Goal: Find contact information: Find contact information

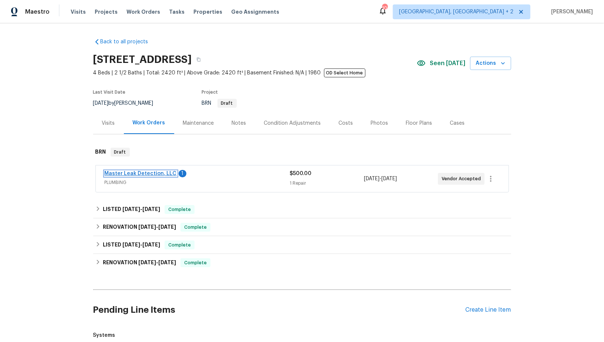
click at [145, 175] on link "Master Leak Detection, LLC" at bounding box center [141, 173] width 72 height 5
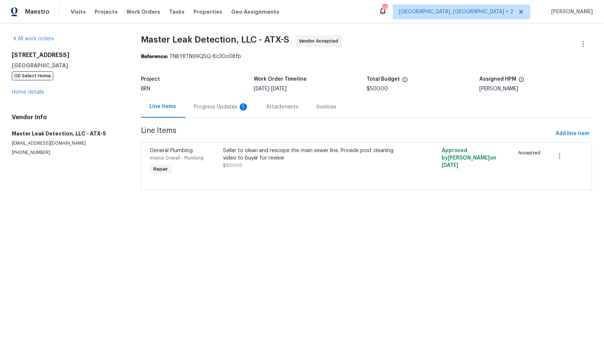
click at [186, 102] on div "Progress Updates 1" at bounding box center [221, 107] width 73 height 22
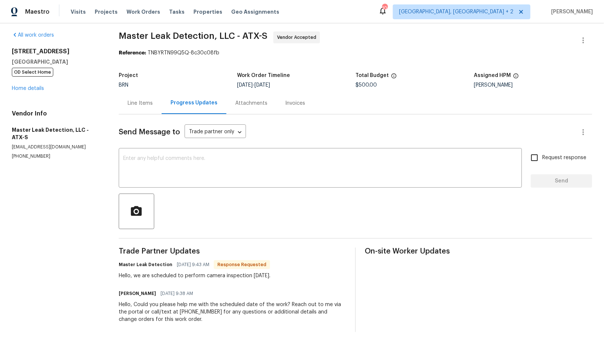
scroll to position [5, 0]
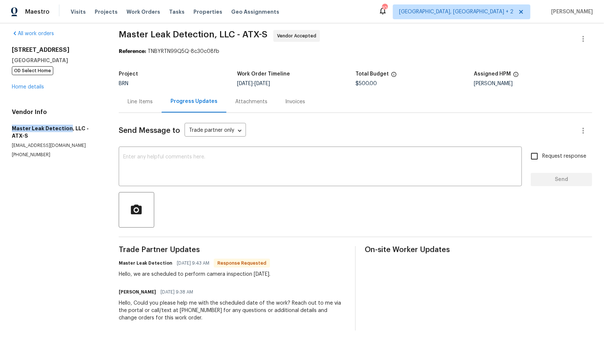
drag, startPoint x: 1, startPoint y: 129, endPoint x: 66, endPoint y: 129, distance: 65.5
click at [66, 129] on div "All work orders 6900 Vallecito Dr Austin, TX 78759 OD Select Home Home details …" at bounding box center [302, 180] width 604 height 324
copy h5 "Master Leak Detection"
click at [162, 172] on textarea at bounding box center [320, 167] width 395 height 26
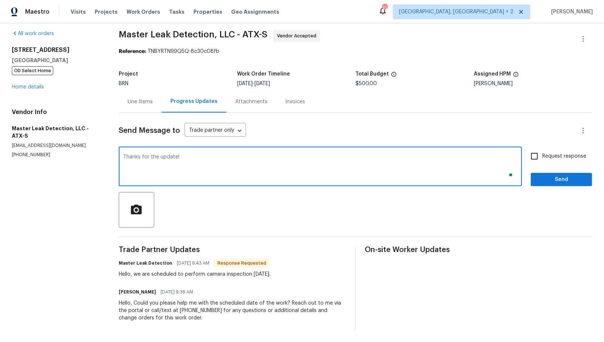
type textarea "Thanks for the update!"
click at [539, 155] on input "Request response" at bounding box center [535, 156] width 16 height 16
checkbox input "true"
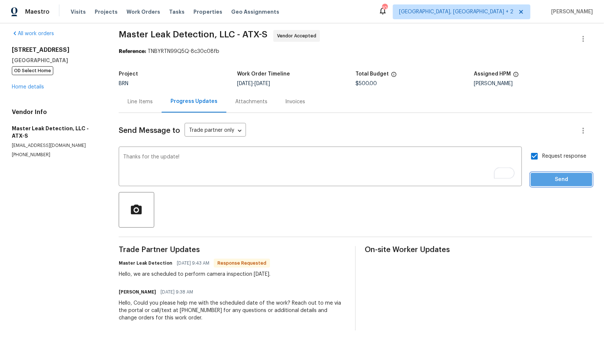
click at [557, 179] on span "Send" at bounding box center [562, 179] width 50 height 9
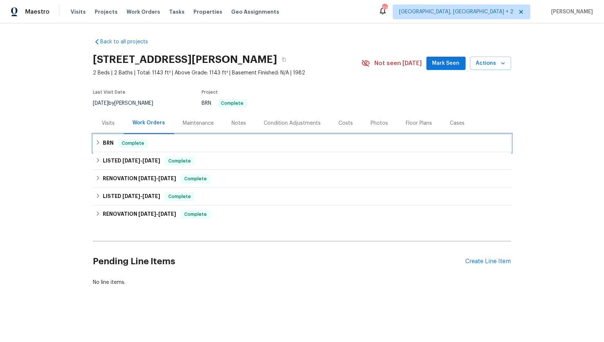
click at [103, 144] on h6 "BRN" at bounding box center [108, 143] width 11 height 9
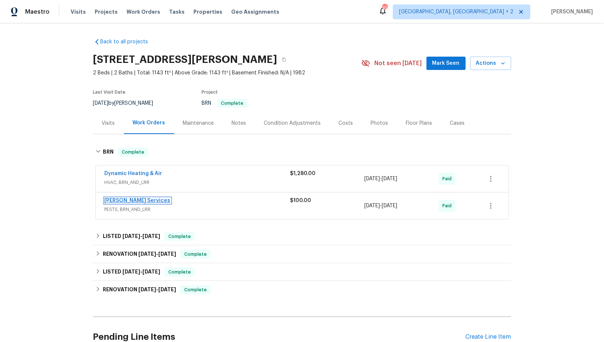
click at [112, 202] on link "Massey Services" at bounding box center [138, 200] width 66 height 5
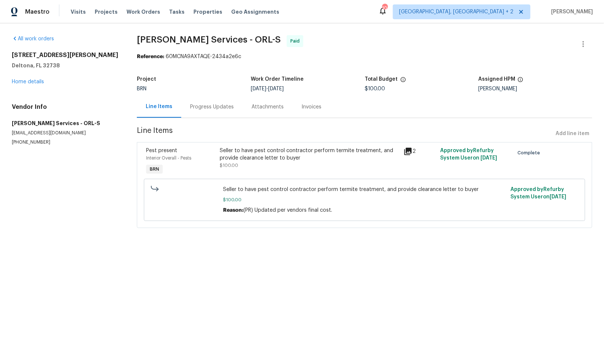
drag, startPoint x: 94, startPoint y: 133, endPoint x: 4, endPoint y: 132, distance: 89.2
click at [4, 132] on div "All work orders 2364 Howland Blvd Deltona, FL 32738 Home details Vendor Info Ma…" at bounding box center [302, 135] width 604 height 225
copy p "masseysolutions@masseyservices.com"
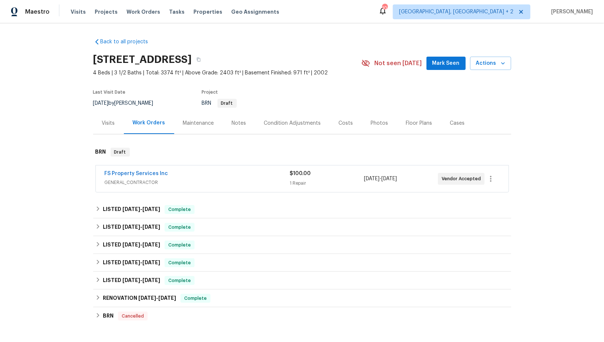
click at [124, 168] on div "FS Property Services Inc GENERAL_CONTRACTOR $100.00 1 Repair 10/9/2025 - 10/13/…" at bounding box center [302, 178] width 413 height 27
click at [124, 171] on link "FS Property Services Inc" at bounding box center [137, 173] width 64 height 5
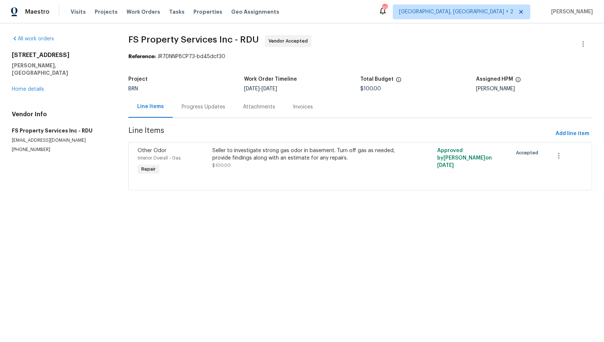
click at [175, 115] on div "Progress Updates" at bounding box center [203, 107] width 61 height 22
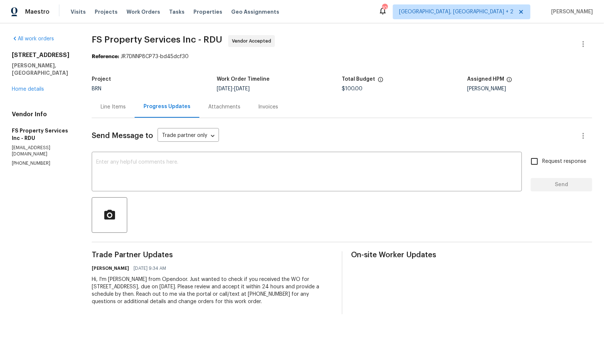
click at [186, 194] on div "Send Message to Trade partner only Trade partner only ​ x ​ Request response Se…" at bounding box center [342, 216] width 501 height 196
click at [178, 186] on div "x ​" at bounding box center [307, 173] width 430 height 38
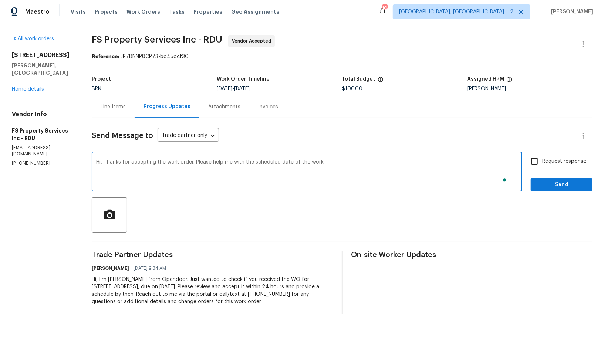
type textarea "Hi, Thanks for accepting the work order. Please help me with the scheduled date…"
click at [535, 171] on div "Request response Send" at bounding box center [561, 173] width 61 height 38
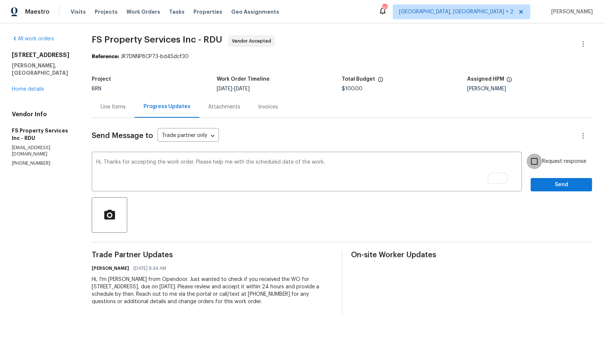
click at [535, 163] on input "Request response" at bounding box center [535, 162] width 16 height 16
checkbox input "true"
click at [556, 185] on span "Send" at bounding box center [562, 184] width 50 height 9
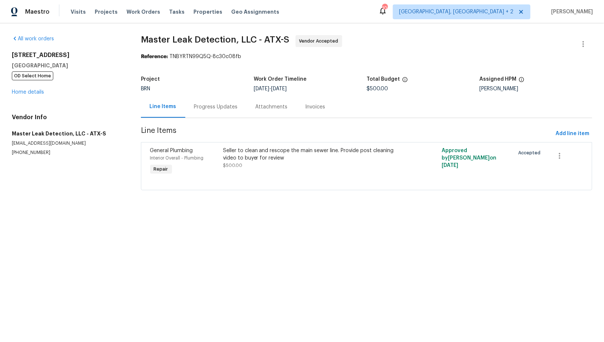
click at [200, 105] on div "Progress Updates" at bounding box center [216, 106] width 44 height 7
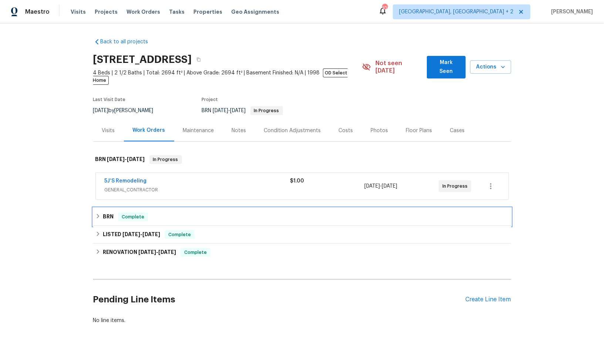
click at [106, 216] on div "BRN Complete" at bounding box center [302, 217] width 418 height 18
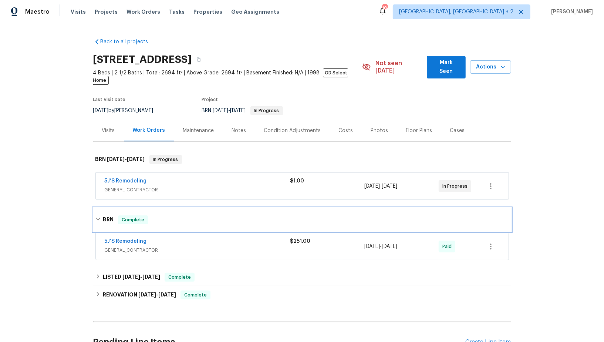
scroll to position [43, 0]
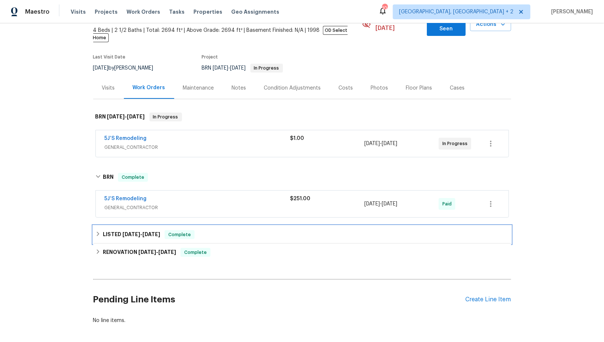
click at [104, 230] on h6 "LISTED [DATE] - [DATE]" at bounding box center [131, 234] width 57 height 9
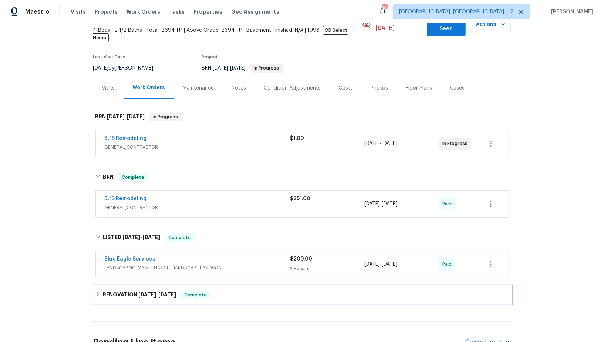
click at [103, 286] on div "RENOVATION [DATE] - [DATE] Complete" at bounding box center [302, 295] width 418 height 18
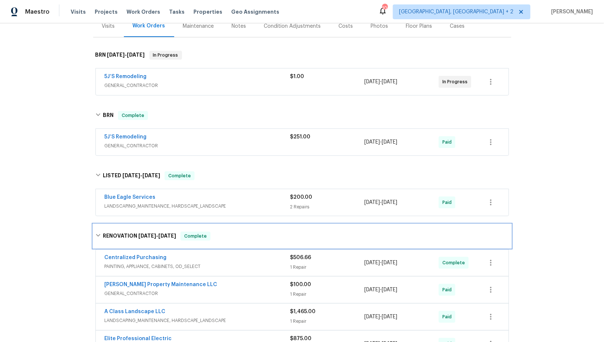
scroll to position [106, 0]
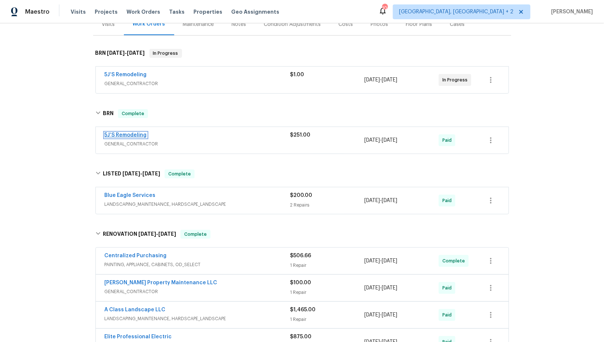
click at [118, 133] on link "5J’S Remodeling" at bounding box center [126, 135] width 42 height 5
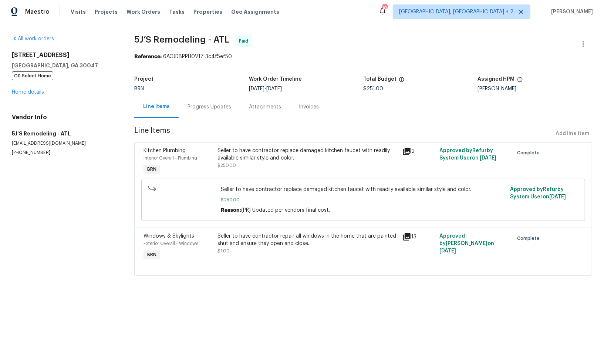
click at [33, 98] on div "All work orders [STREET_ADDRESS] OD Select Home Home details Vendor Info 5J’S R…" at bounding box center [64, 95] width 105 height 121
click at [32, 93] on link "Home details" at bounding box center [28, 92] width 32 height 5
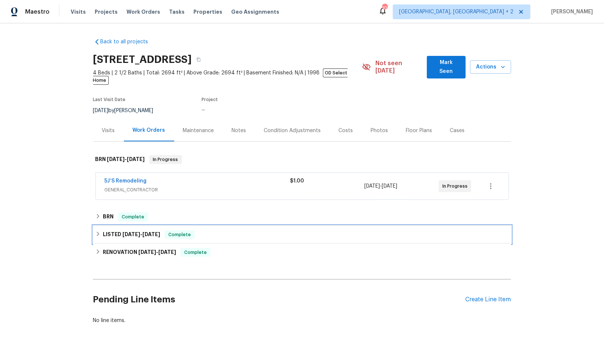
click at [104, 230] on h6 "LISTED 8/25/25 - 8/29/25" at bounding box center [131, 234] width 57 height 9
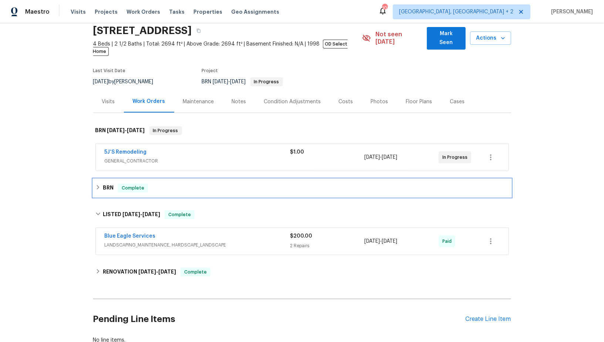
click at [98, 184] on div "BRN Complete" at bounding box center [302, 188] width 418 height 18
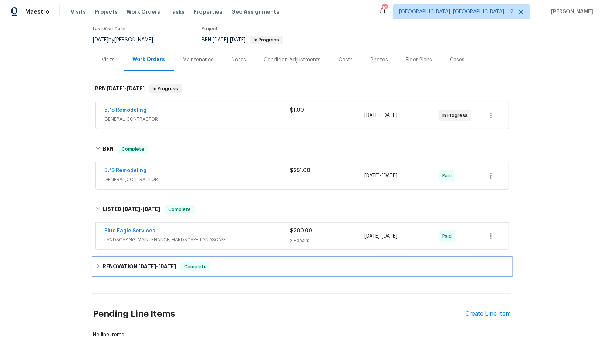
click at [104, 262] on h6 "RENOVATION 4/21/25 - 6/10/25" at bounding box center [139, 266] width 73 height 9
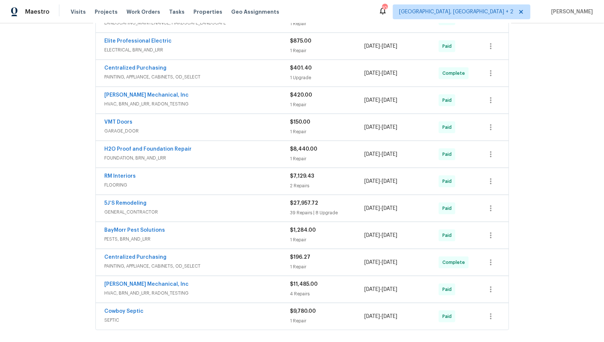
scroll to position [434, 0]
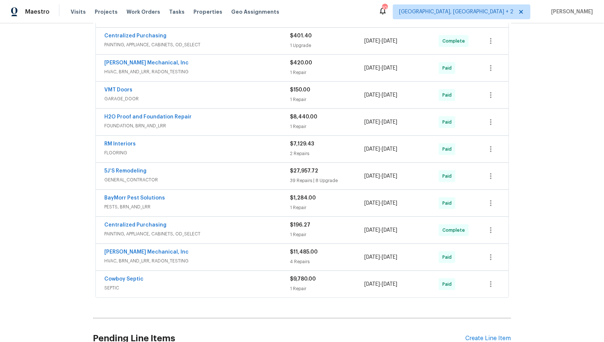
click at [120, 176] on span "GENERAL_CONTRACTOR" at bounding box center [198, 179] width 186 height 7
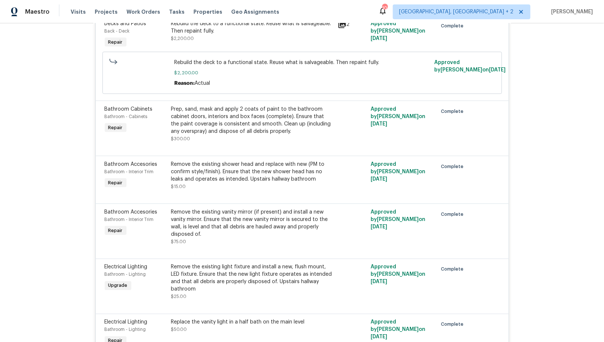
scroll to position [678, 0]
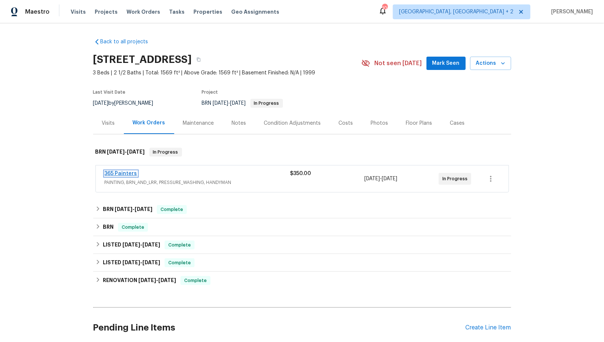
click at [122, 171] on link "365 Painters" at bounding box center [121, 173] width 33 height 5
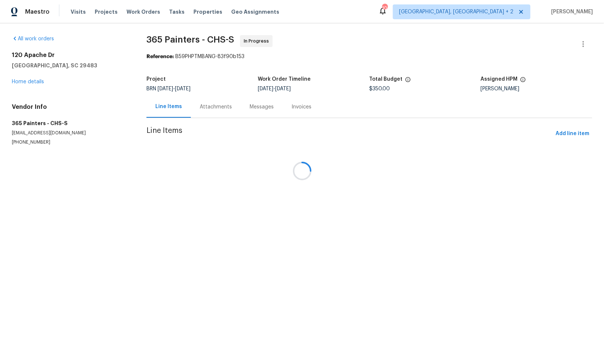
click at [205, 105] on div at bounding box center [302, 171] width 604 height 342
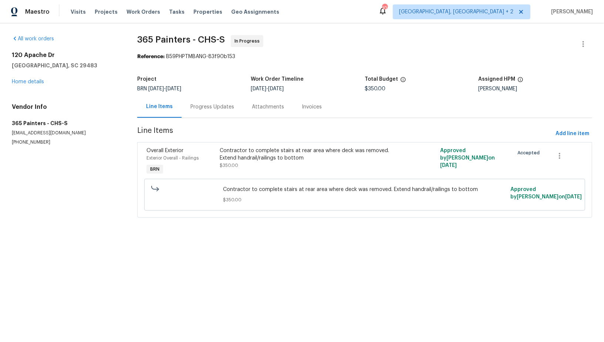
click at [205, 105] on div "Progress Updates" at bounding box center [213, 106] width 44 height 7
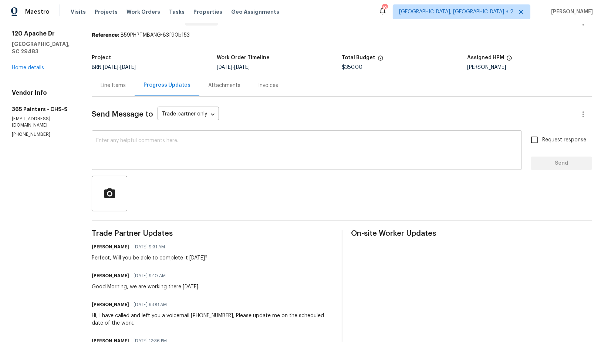
scroll to position [23, 0]
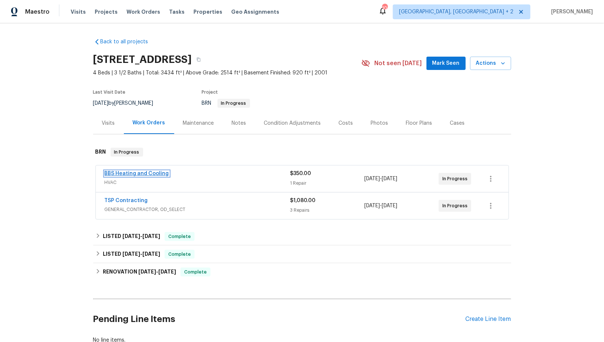
click at [145, 173] on link "BBS Heating and Cooling" at bounding box center [137, 173] width 64 height 5
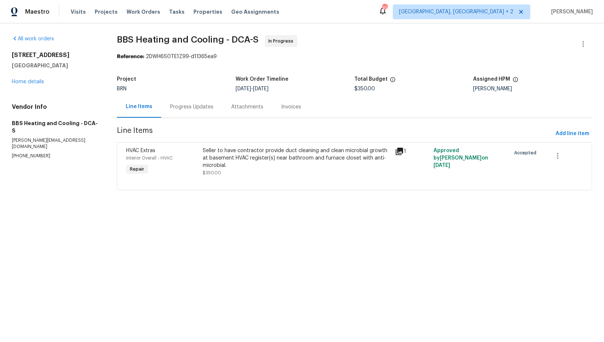
click at [189, 111] on div "Progress Updates" at bounding box center [191, 107] width 61 height 22
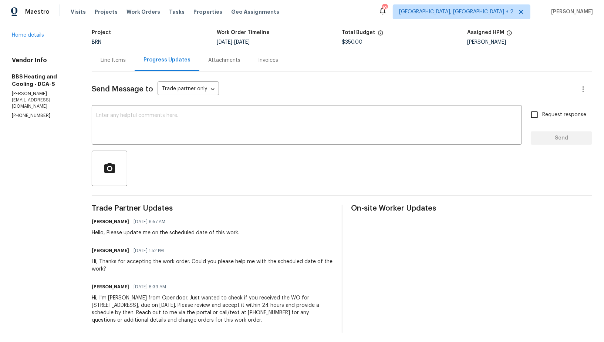
scroll to position [49, 0]
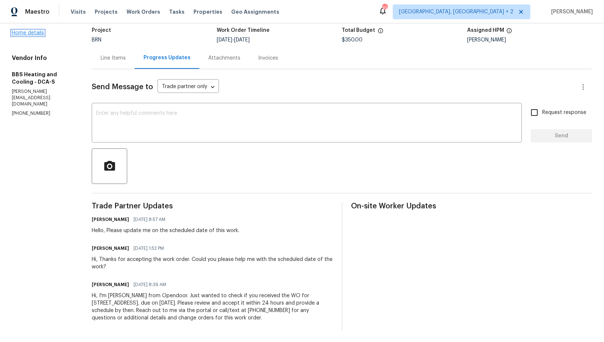
click at [28, 33] on link "Home details" at bounding box center [28, 32] width 32 height 5
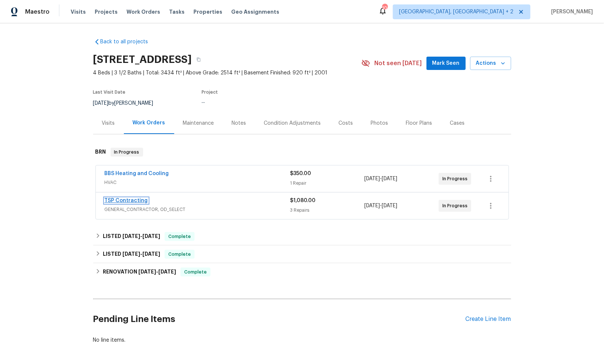
click at [131, 198] on link "TSP Contracting" at bounding box center [126, 200] width 43 height 5
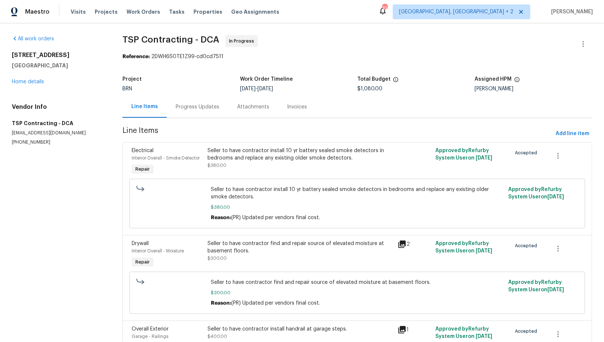
click at [187, 114] on div "Progress Updates" at bounding box center [197, 107] width 61 height 22
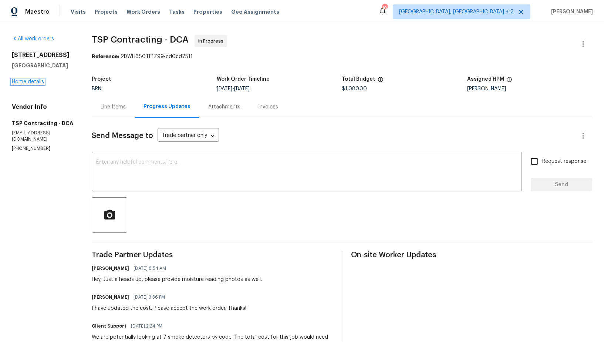
click at [32, 79] on link "Home details" at bounding box center [28, 81] width 32 height 5
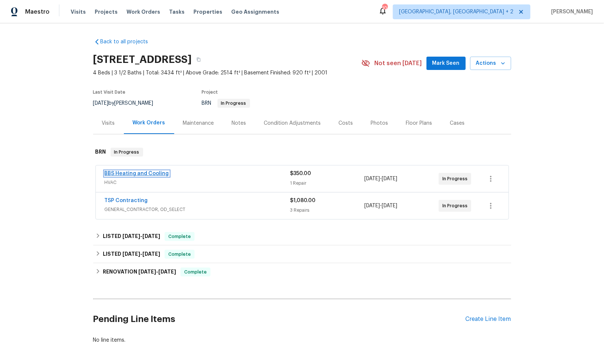
click at [147, 171] on link "BBS Heating and Cooling" at bounding box center [137, 173] width 64 height 5
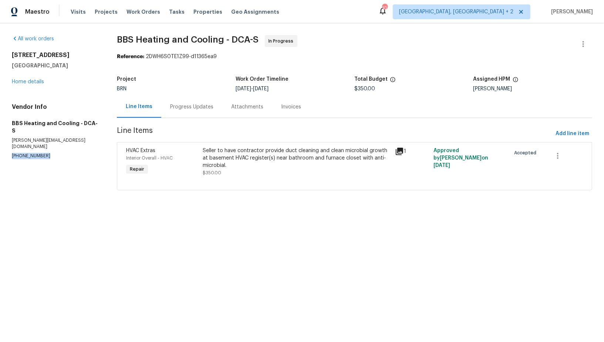
drag, startPoint x: 50, startPoint y: 145, endPoint x: 0, endPoint y: 145, distance: 50.3
click at [0, 145] on div "All work orders 9702 Spinnaker St Cheltenham, MD 20623 Home details Vendor Info…" at bounding box center [302, 117] width 604 height 188
copy p "(301) 979-3360"
click at [221, 165] on div "Seller to have contractor provide duct cleaning and clean microbial growth at b…" at bounding box center [297, 158] width 188 height 22
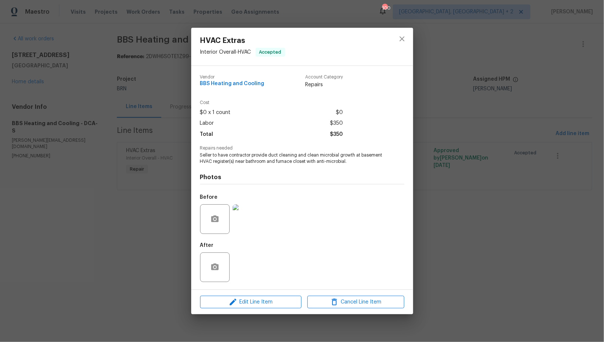
click at [249, 224] on img at bounding box center [248, 219] width 30 height 30
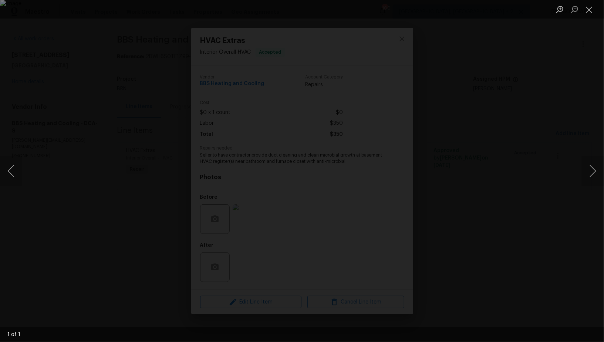
click at [534, 143] on div "Lightbox" at bounding box center [302, 171] width 604 height 342
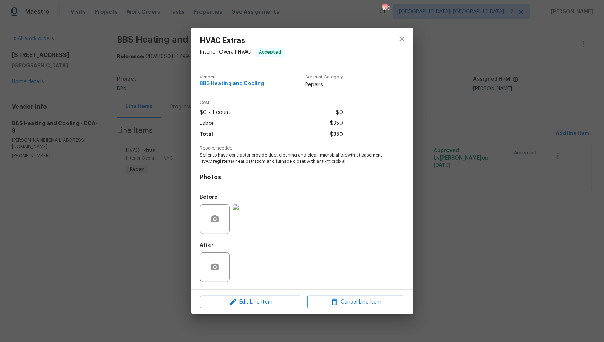
click at [534, 143] on div "HVAC Extras Interior Overall - HVAC Accepted Vendor BBS Heating and Cooling Acc…" at bounding box center [302, 171] width 604 height 342
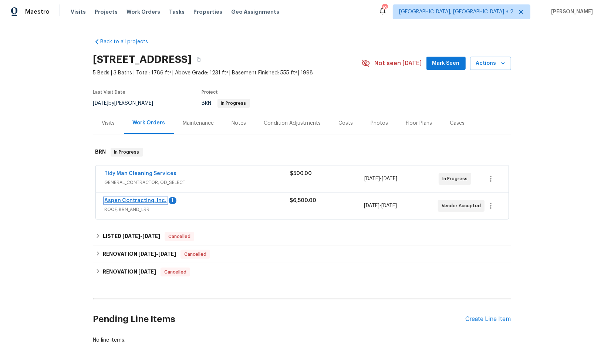
click at [121, 201] on link "Aspen Contracting, Inc." at bounding box center [136, 200] width 62 height 5
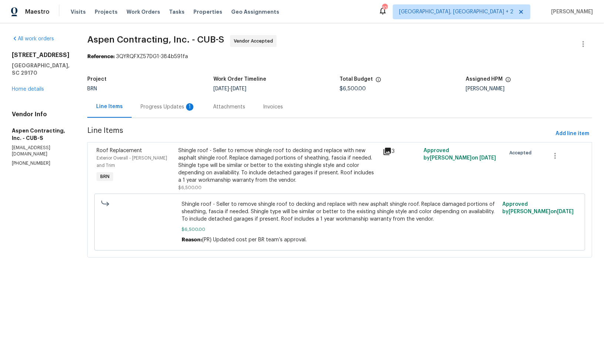
click at [178, 109] on div "Progress Updates 1" at bounding box center [168, 106] width 55 height 7
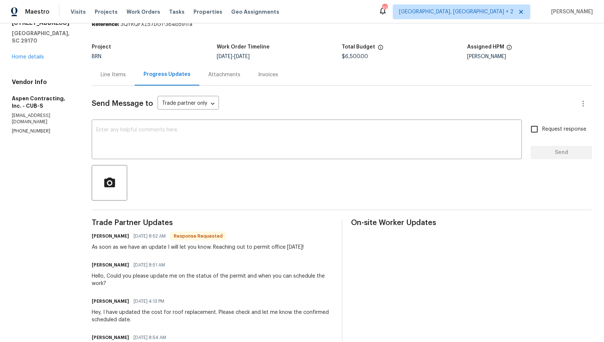
scroll to position [37, 0]
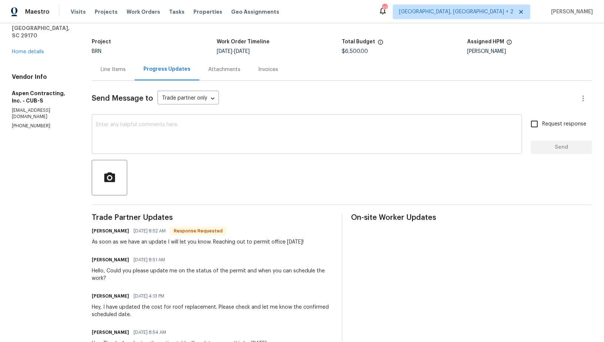
click at [169, 138] on textarea at bounding box center [307, 135] width 422 height 26
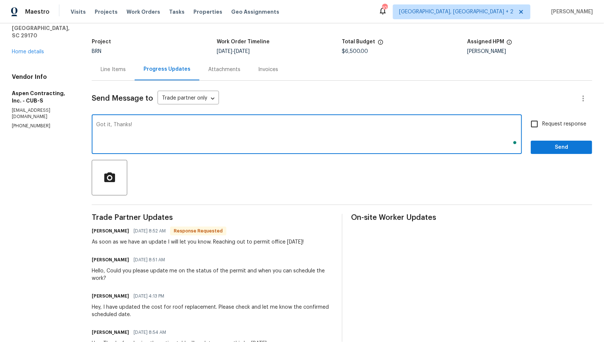
type textarea "Got it, Thanks!"
click at [556, 150] on span "Send" at bounding box center [562, 147] width 50 height 9
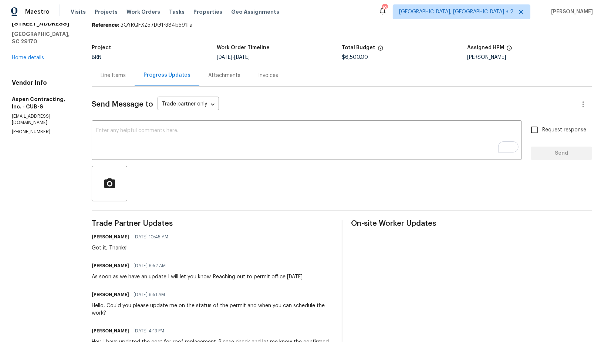
scroll to position [34, 0]
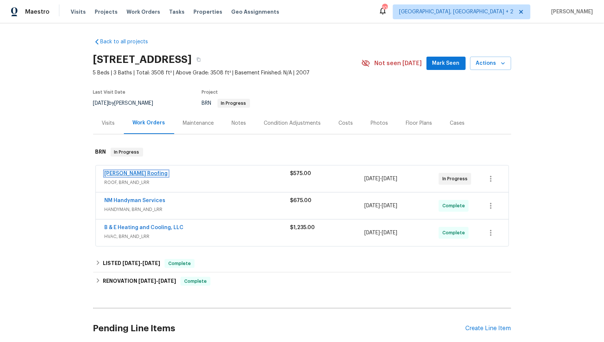
click at [123, 174] on link "[PERSON_NAME] Roofing" at bounding box center [136, 173] width 63 height 5
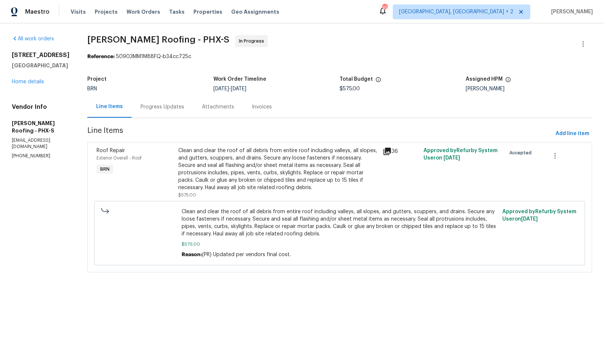
click at [167, 105] on div "Progress Updates" at bounding box center [163, 106] width 44 height 7
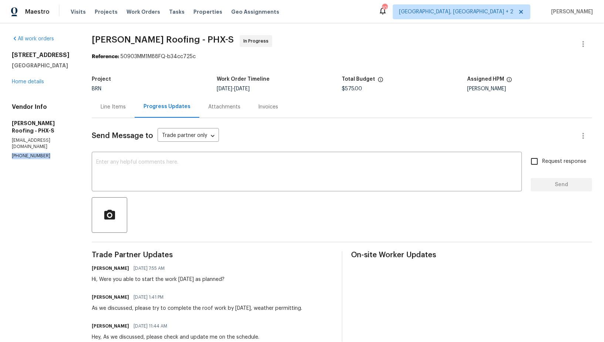
drag, startPoint x: 47, startPoint y: 149, endPoint x: 0, endPoint y: 149, distance: 47.4
click at [0, 149] on div "All work orders [STREET_ADDRESS] Home details Vendor Info [PERSON_NAME] Roofing…" at bounding box center [302, 333] width 604 height 621
copy p "[PHONE_NUMBER]"
click at [38, 158] on section "All work orders [STREET_ADDRESS] Home details Vendor Info [PERSON_NAME] Roofing…" at bounding box center [43, 333] width 62 height 597
drag, startPoint x: 52, startPoint y: 150, endPoint x: 0, endPoint y: 151, distance: 52.2
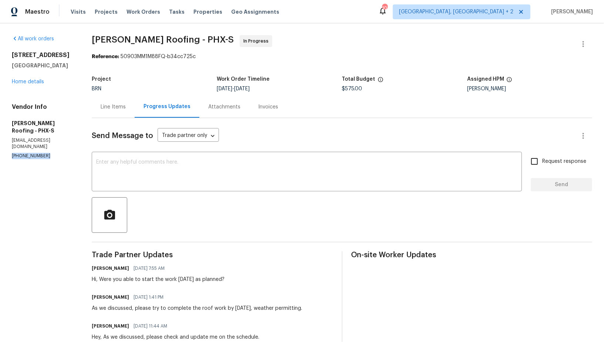
click at [0, 151] on div "All work orders [STREET_ADDRESS] Home details Vendor Info [PERSON_NAME] Roofing…" at bounding box center [302, 333] width 604 height 621
copy p "[PHONE_NUMBER]"
click at [54, 153] on p "[PHONE_NUMBER]" at bounding box center [43, 156] width 62 height 6
drag, startPoint x: 54, startPoint y: 149, endPoint x: 0, endPoint y: 149, distance: 54.0
click at [0, 149] on div "All work orders [STREET_ADDRESS] Home details Vendor Info [PERSON_NAME] Roofing…" at bounding box center [302, 333] width 604 height 621
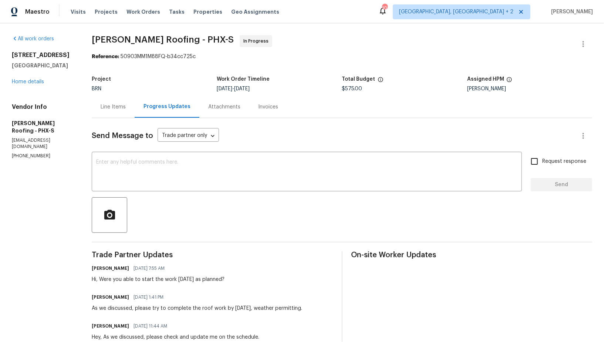
click at [113, 107] on div "Line Items" at bounding box center [113, 106] width 25 height 7
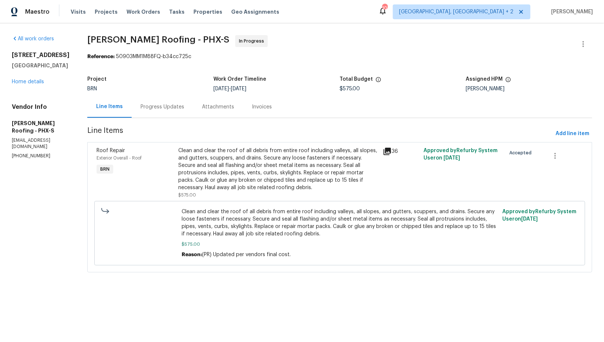
click at [253, 160] on div "Clean and clear the roof of all debris from entire roof including valleys, all …" at bounding box center [278, 169] width 200 height 44
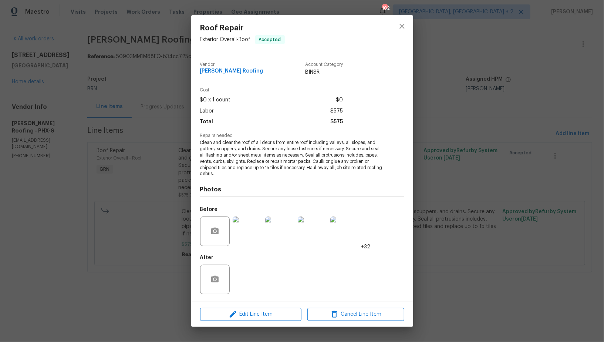
click at [173, 212] on div "Roof Repair Exterior Overall - Roof Accepted Vendor [PERSON_NAME] Roofing Accou…" at bounding box center [302, 171] width 604 height 342
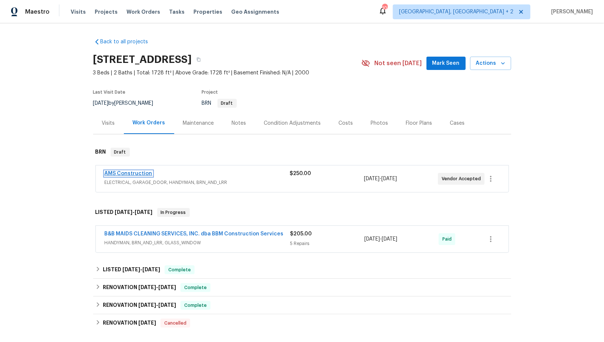
click at [134, 173] on link "AMS Construction" at bounding box center [129, 173] width 48 height 5
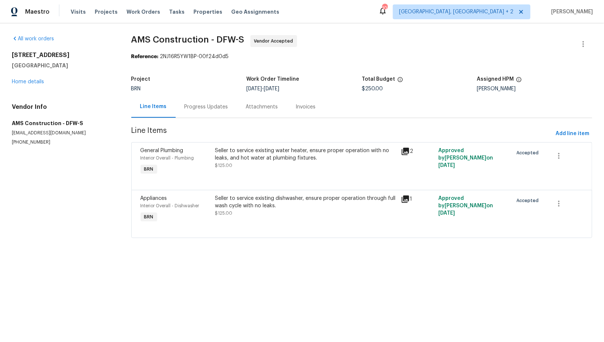
click at [196, 101] on div "Progress Updates" at bounding box center [206, 107] width 61 height 22
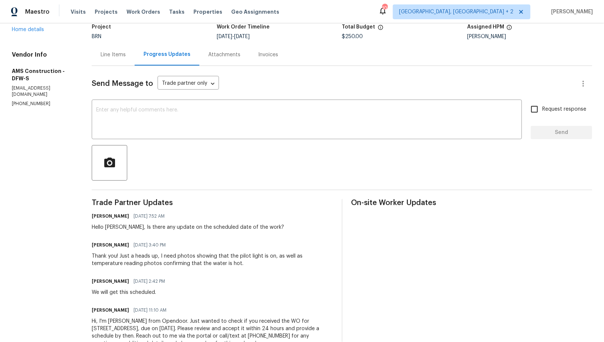
scroll to position [78, 0]
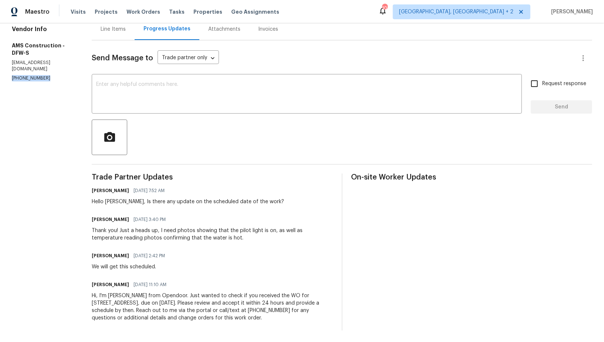
drag, startPoint x: 51, startPoint y: 75, endPoint x: 0, endPoint y: 76, distance: 50.7
click at [0, 74] on div "All work orders 4925 Prestwick Dr Fort Worth, TX 76135 Home details Vendor Info…" at bounding box center [302, 144] width 604 height 397
